Goal: Task Accomplishment & Management: Complete application form

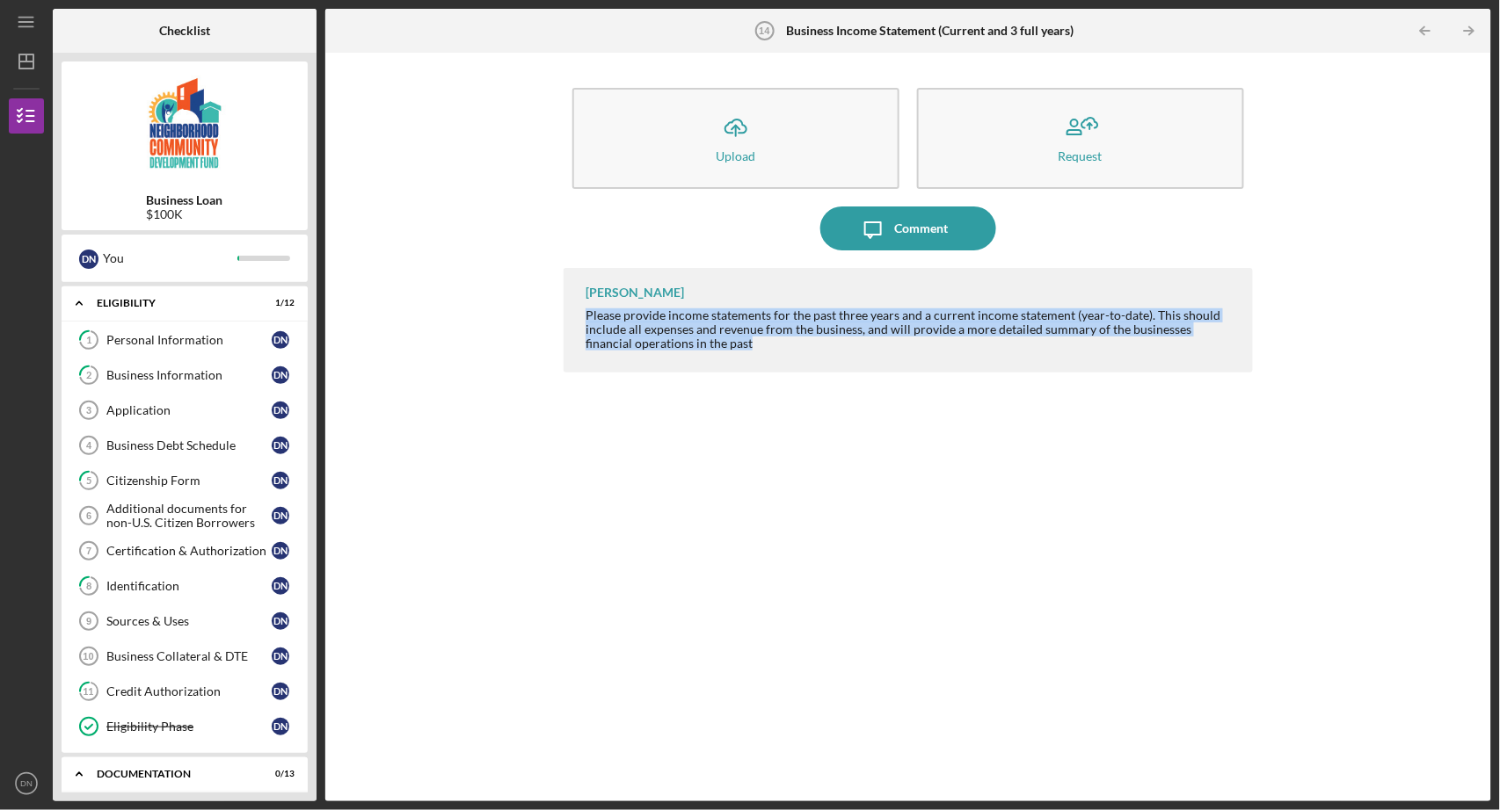
scroll to position [546, 0]
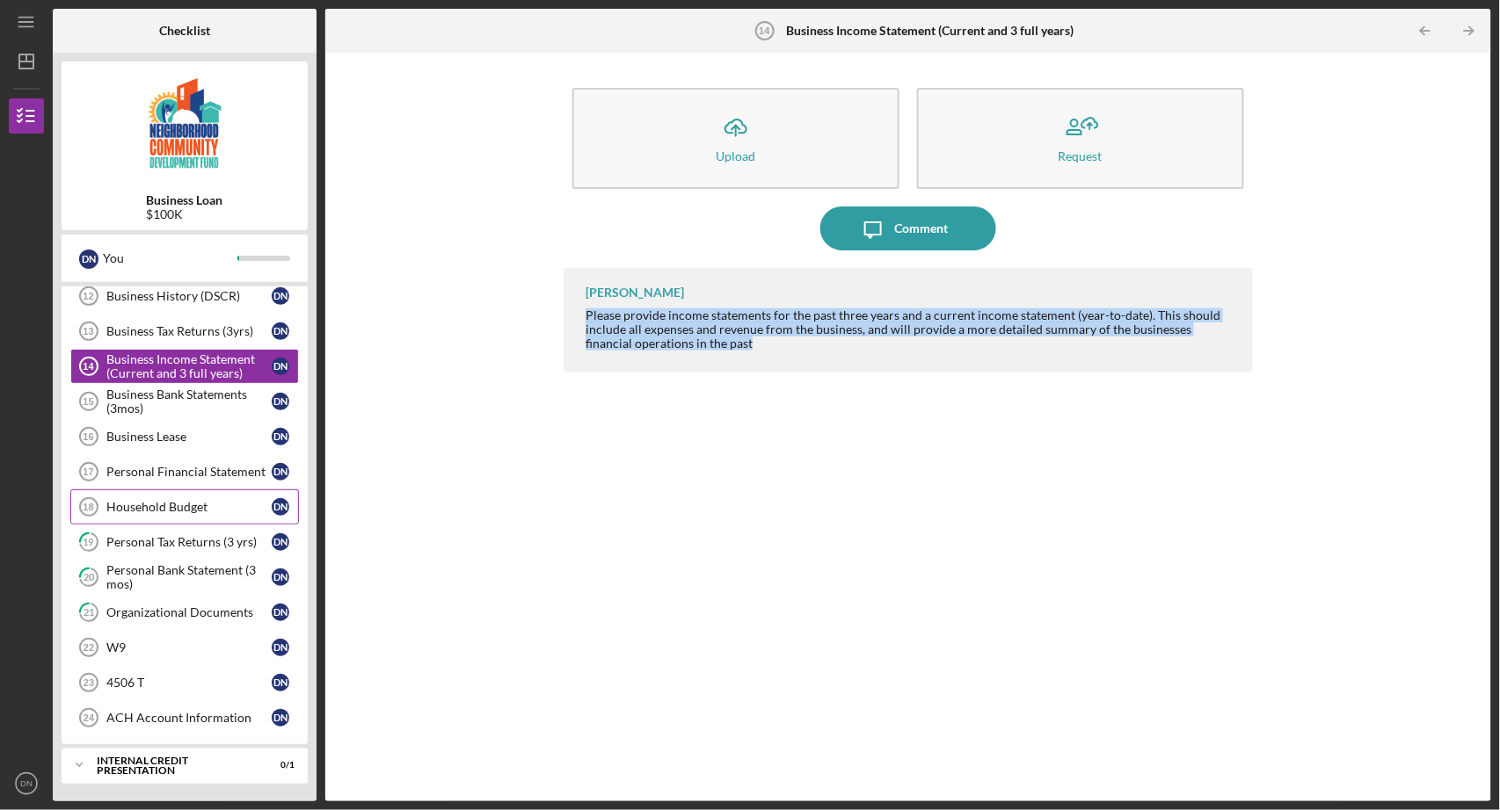
click at [160, 500] on div "Household Budget" at bounding box center [188, 507] width 165 height 14
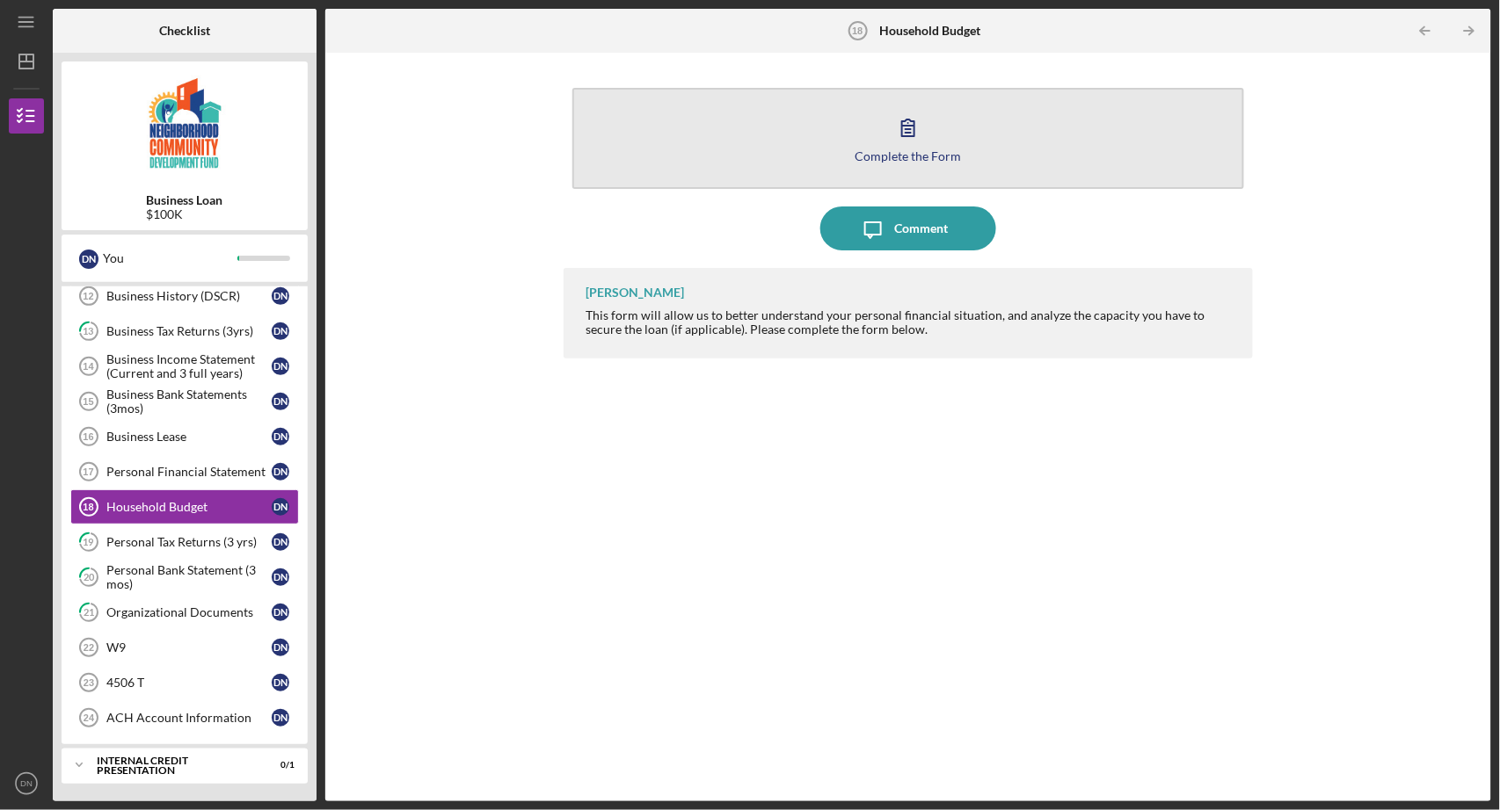
click at [926, 124] on icon "button" at bounding box center [908, 127] width 44 height 44
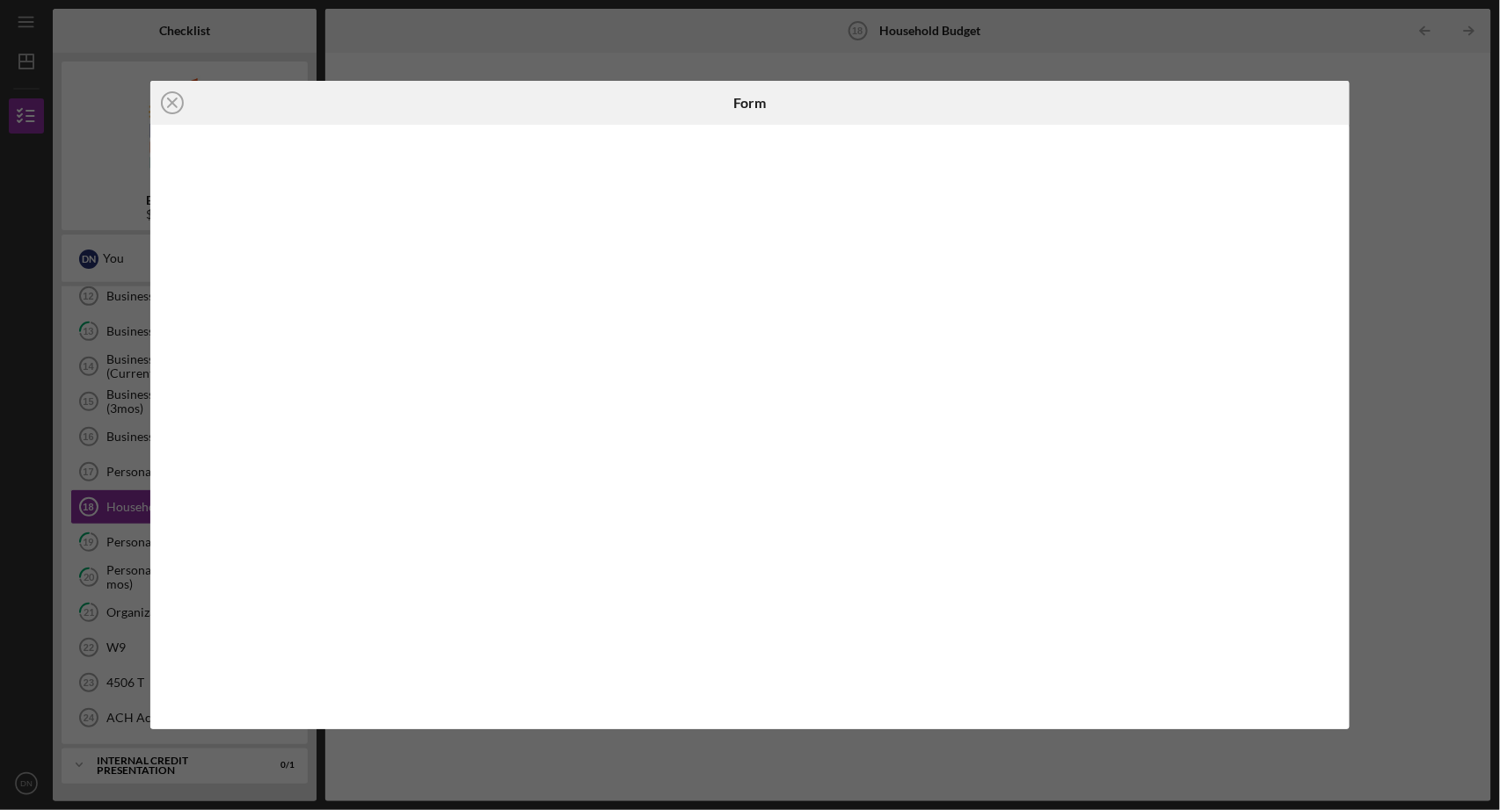
click at [170, 100] on line at bounding box center [172, 102] width 9 height 9
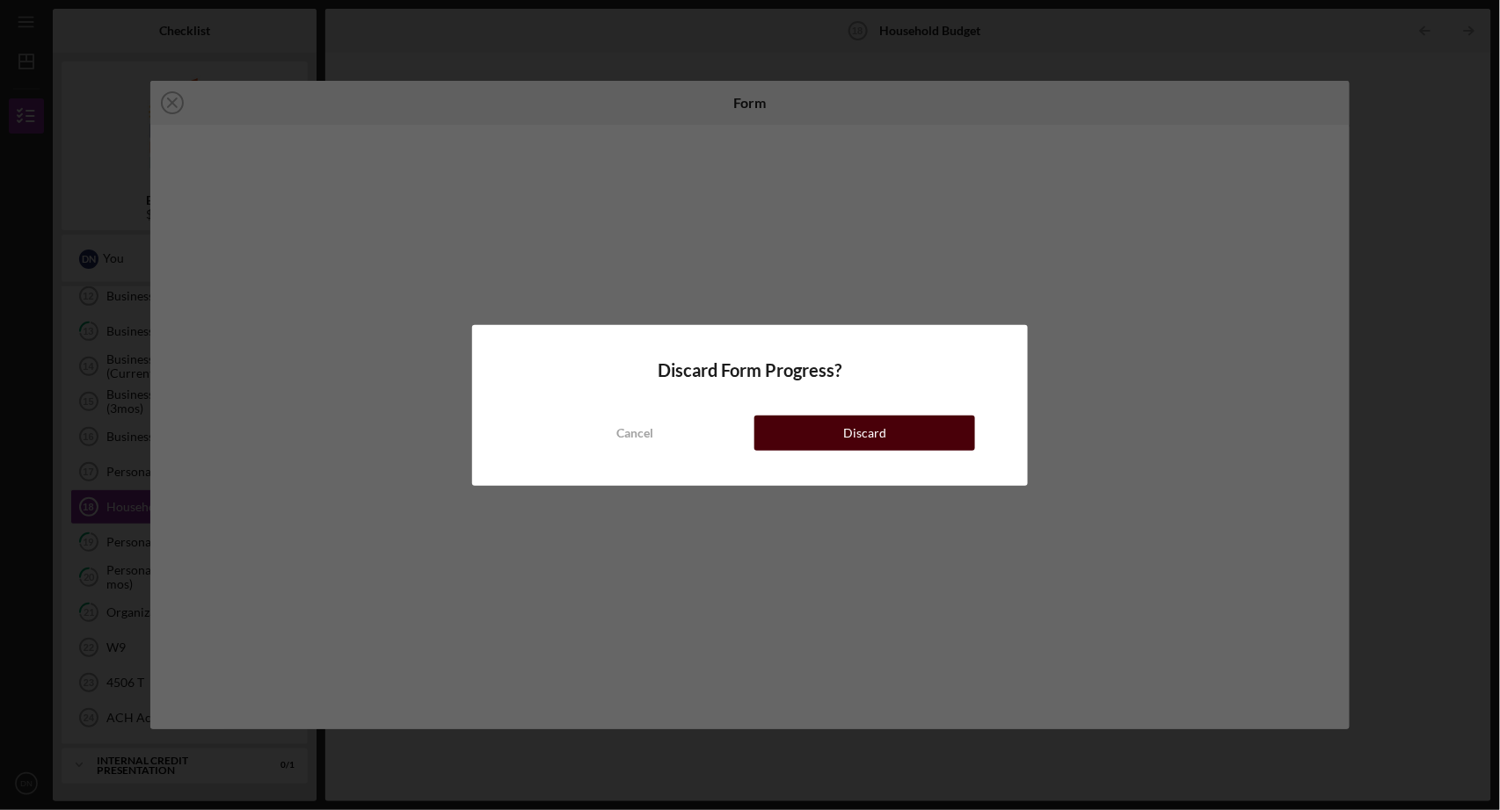
click at [897, 433] on button "Discard" at bounding box center [864, 433] width 221 height 35
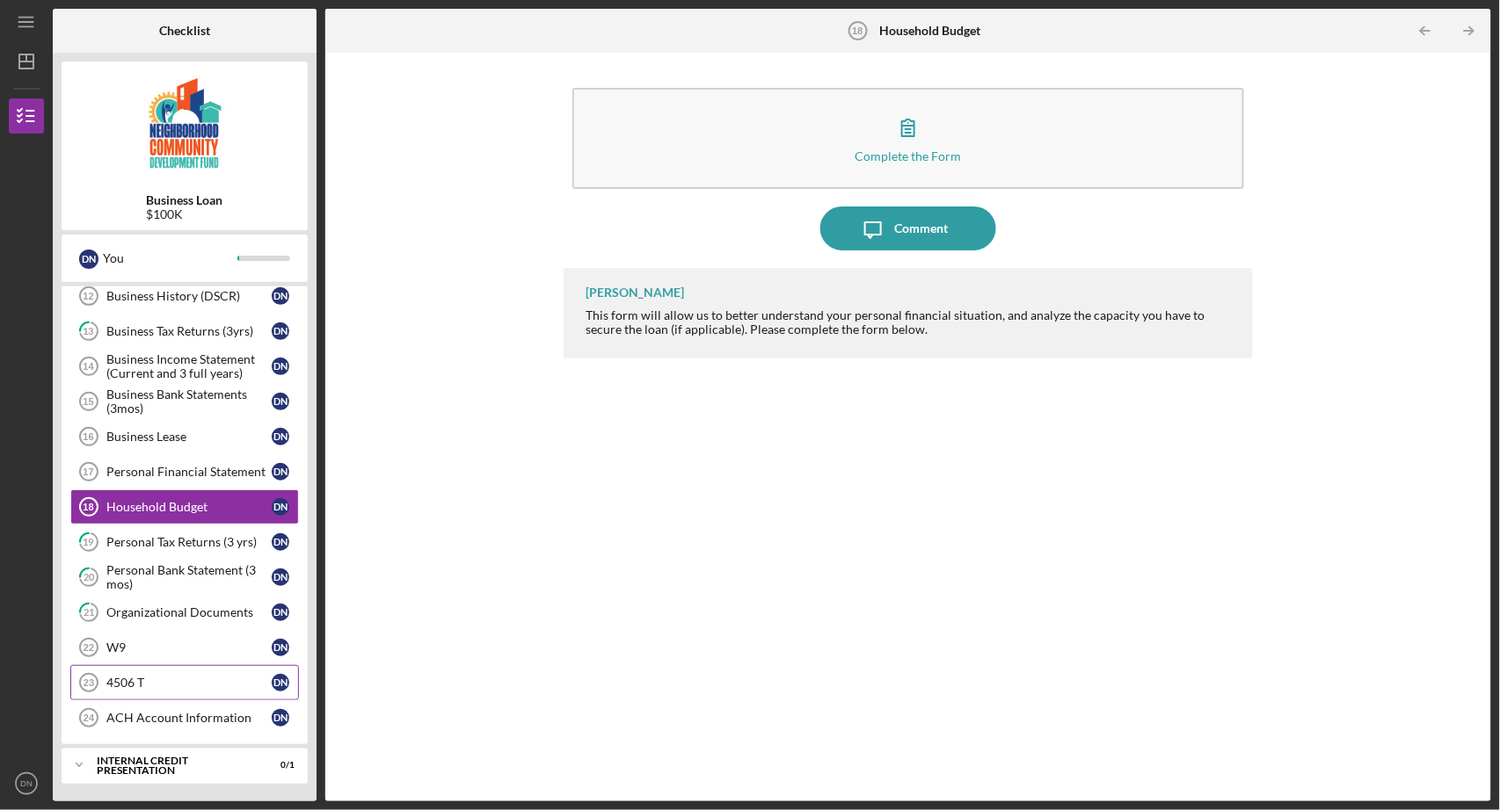
click at [149, 676] on div "4506 T" at bounding box center [188, 683] width 165 height 14
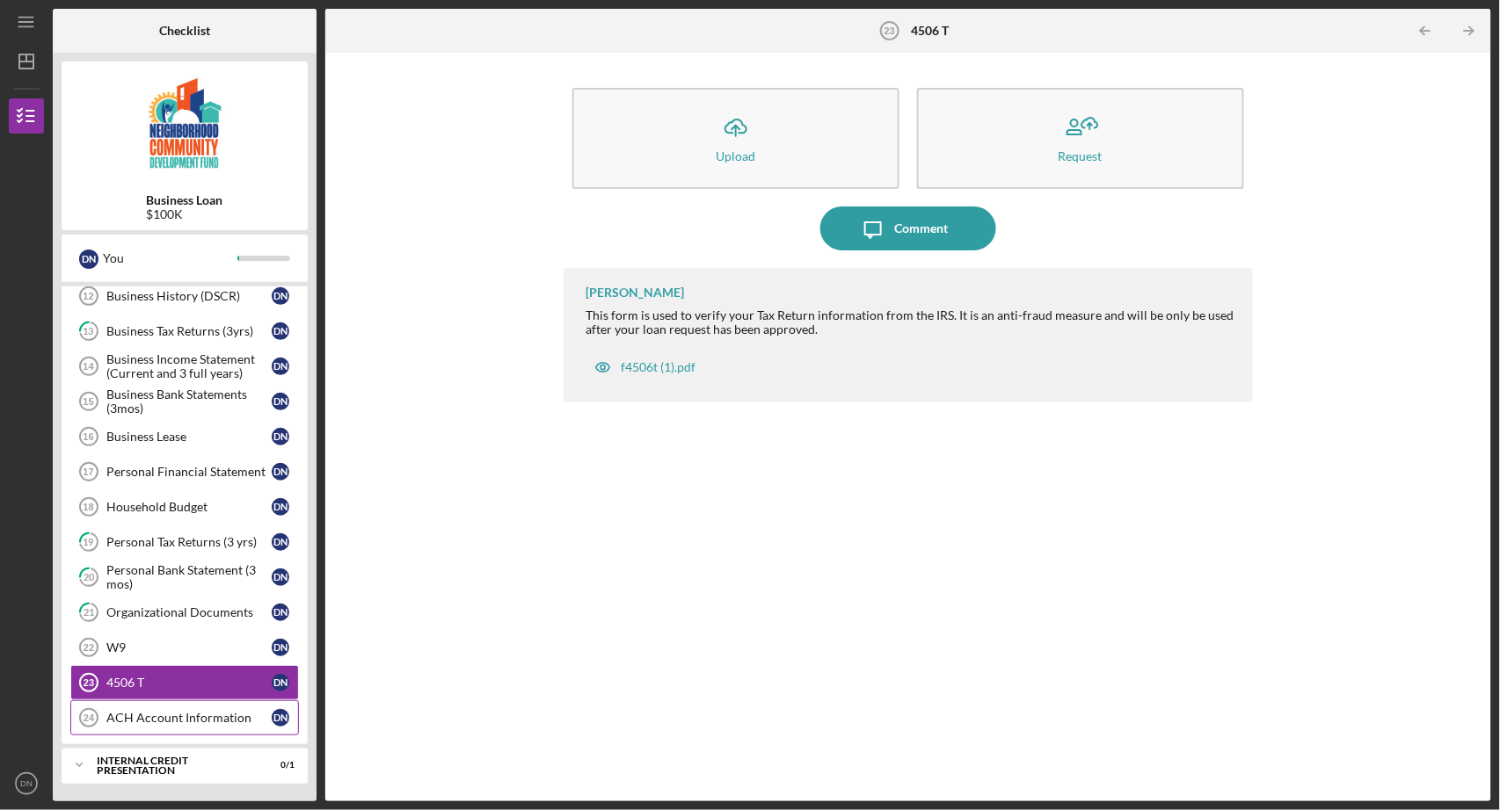
click at [186, 711] on div "ACH Account Information" at bounding box center [188, 718] width 165 height 14
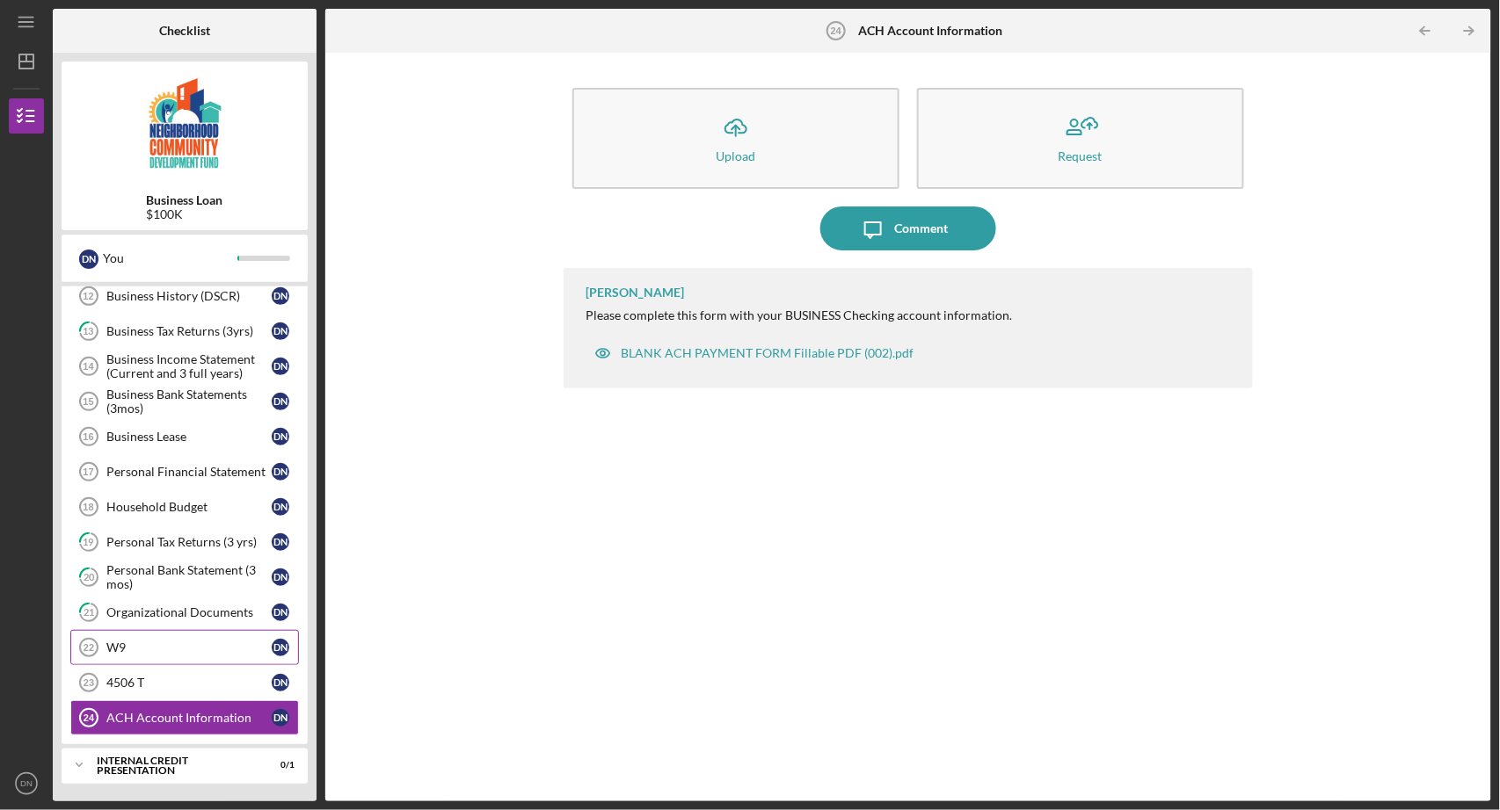
click at [123, 630] on link "W9 22 W9 D N" at bounding box center [184, 647] width 229 height 35
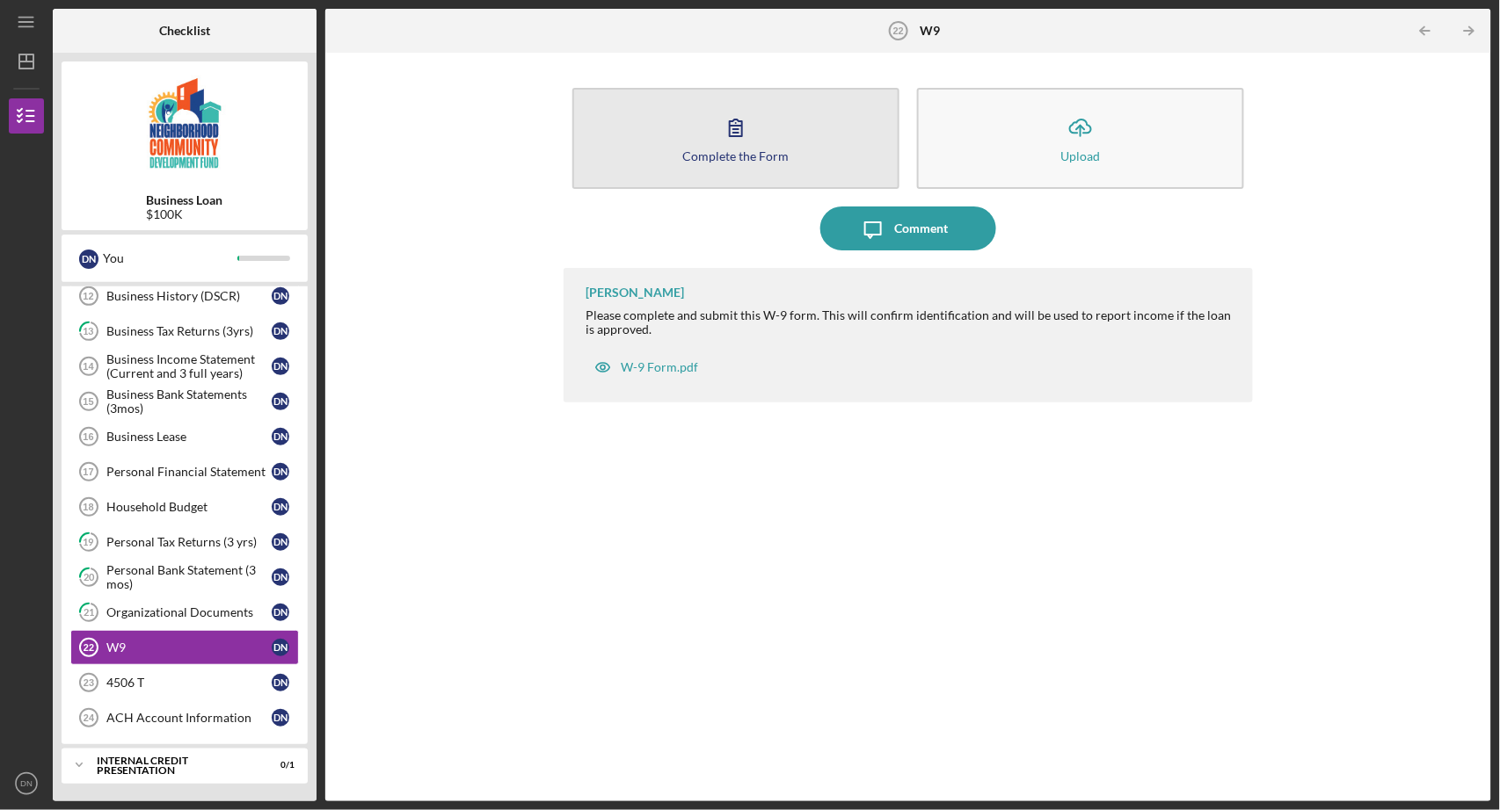
click at [725, 166] on button "Complete the Form Form" at bounding box center [735, 138] width 327 height 101
